Goal: Transaction & Acquisition: Purchase product/service

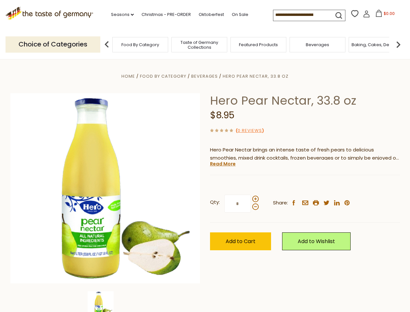
click at [205, 156] on div "Home Food By Category [GEOGRAPHIC_DATA] Hero Pear Nectar, 33.8 oz Hero Pear Nec…" at bounding box center [205, 197] width 399 height 250
click at [120, 15] on link "Seasons dropdown_arrow" at bounding box center [122, 14] width 23 height 7
click at [301, 15] on input at bounding box center [300, 14] width 55 height 9
click at [384, 15] on span "$0.00" at bounding box center [389, 14] width 11 height 6
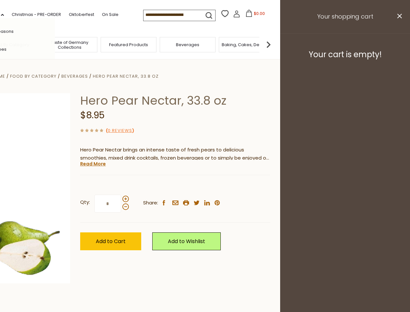
click at [55, 44] on div "All Seasons Recipes Game Day [DATE] [DATE] [DATE][PERSON_NAME] [DATE] Springfes…" at bounding box center [18, 155] width 74 height 275
click at [275, 44] on img at bounding box center [268, 44] width 13 height 13
click at [205, 185] on div "Qty: * Share: facebook email printer twitter linkedin pinterest" at bounding box center [175, 204] width 190 height 38
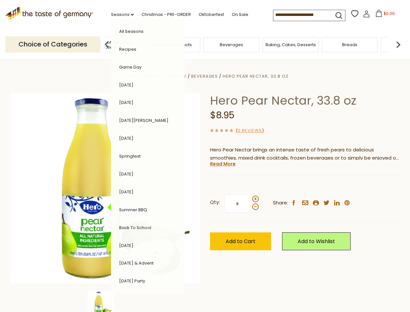
click at [105, 301] on img at bounding box center [101, 304] width 26 height 26
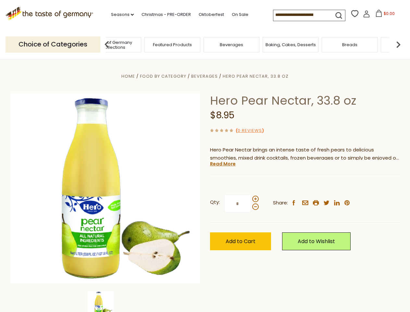
click at [105, 301] on img at bounding box center [101, 304] width 26 height 26
click at [222, 164] on link "Read More" at bounding box center [223, 163] width 26 height 6
